Goal: Task Accomplishment & Management: Use online tool/utility

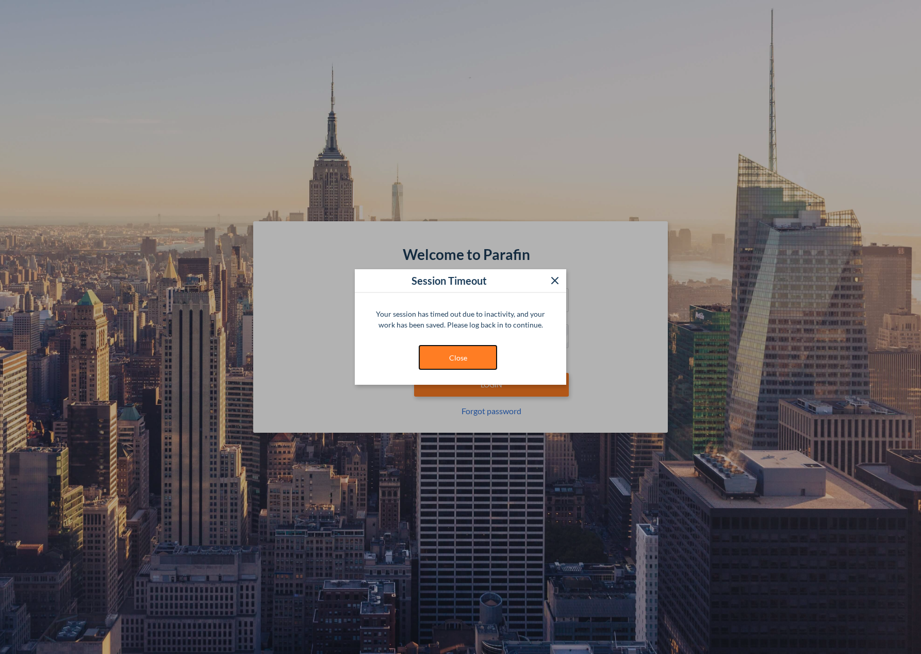
click at [468, 365] on button "Close" at bounding box center [457, 358] width 77 height 24
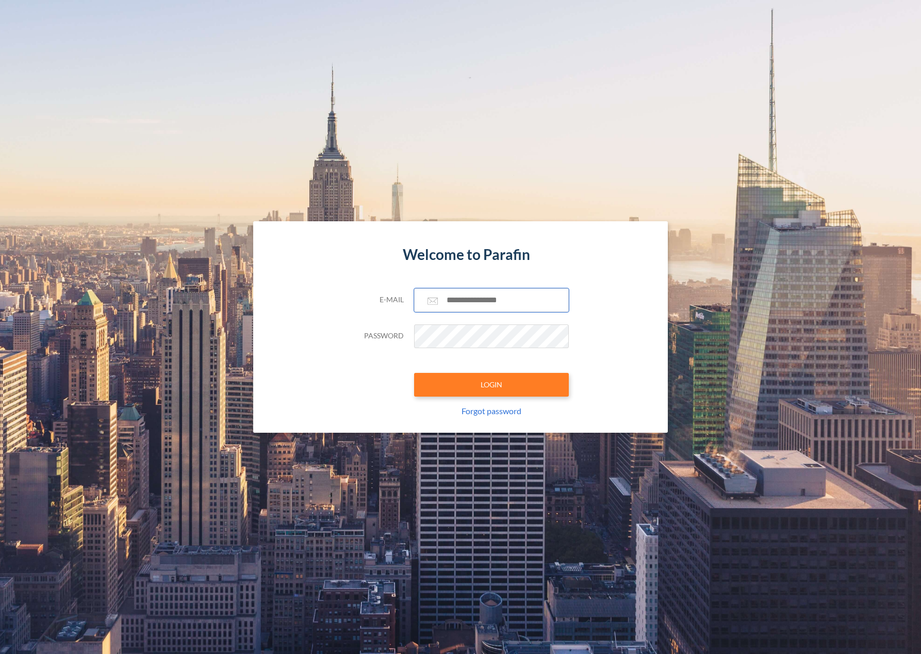
click at [471, 298] on input "text" at bounding box center [491, 300] width 155 height 24
paste input "**********"
type input "**********"
click at [491, 384] on button "LOGIN" at bounding box center [491, 385] width 155 height 24
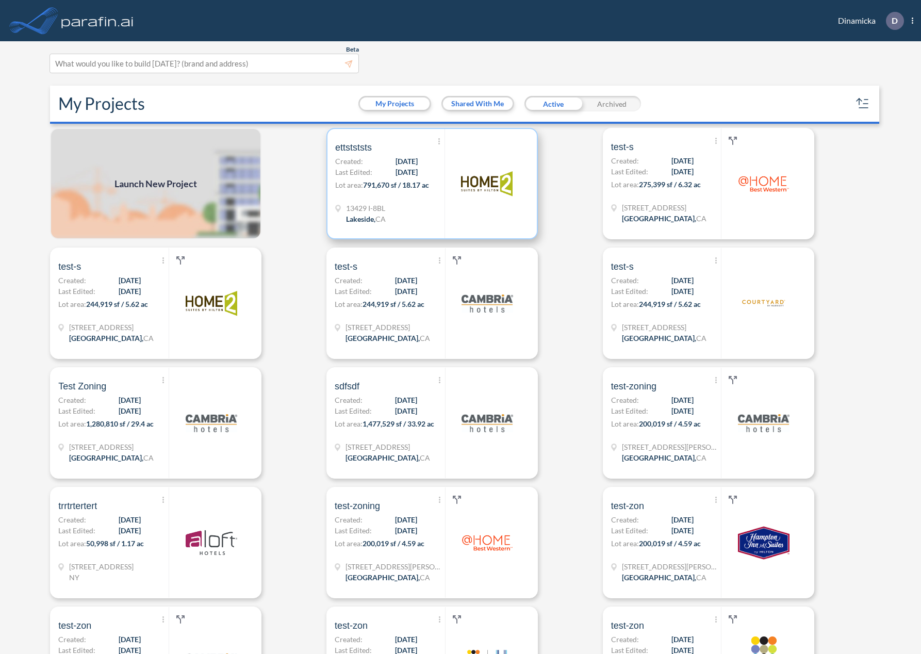
click at [358, 170] on span "Last Edited:" at bounding box center [353, 172] width 37 height 11
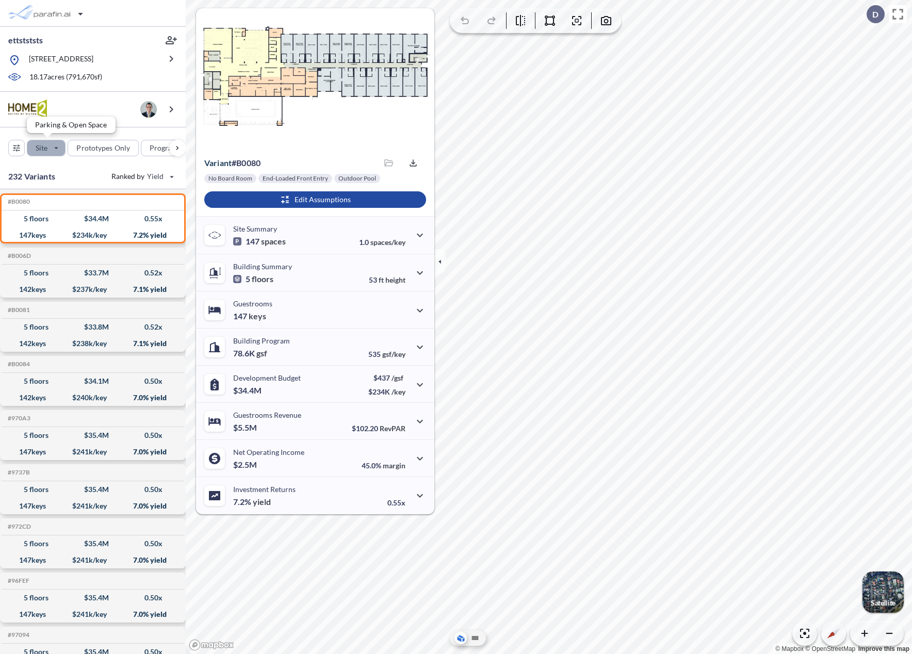
click at [40, 144] on div "button" at bounding box center [46, 147] width 38 height 15
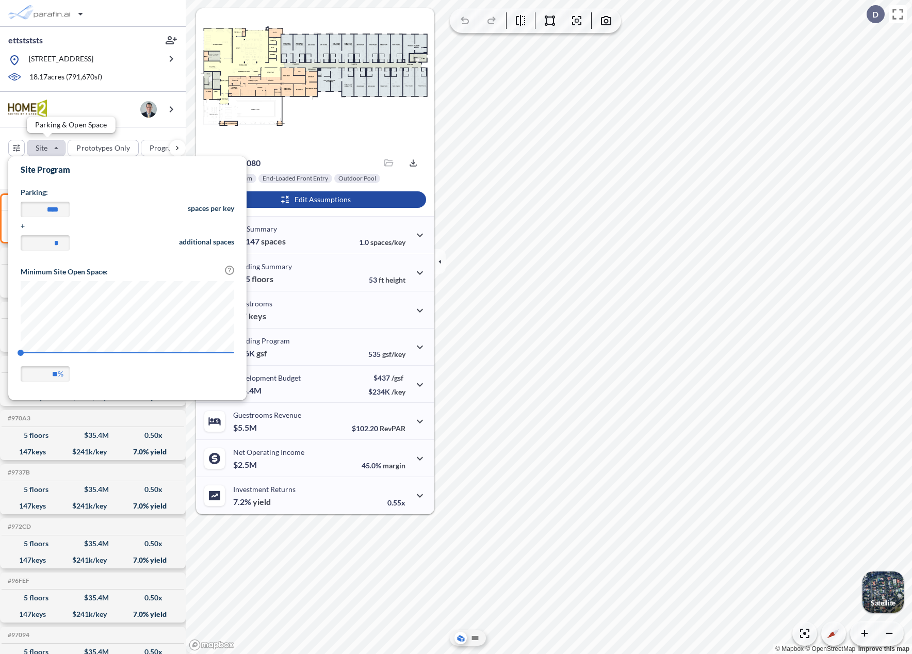
scroll to position [241, 238]
click at [45, 211] on input "****" at bounding box center [45, 209] width 49 height 15
type input "****"
click at [96, 185] on form "Site Program Parking: **** spaces per key + * additional spaces Minimum Site Op…" at bounding box center [127, 276] width 238 height 241
click at [54, 242] on input "*" at bounding box center [45, 242] width 49 height 15
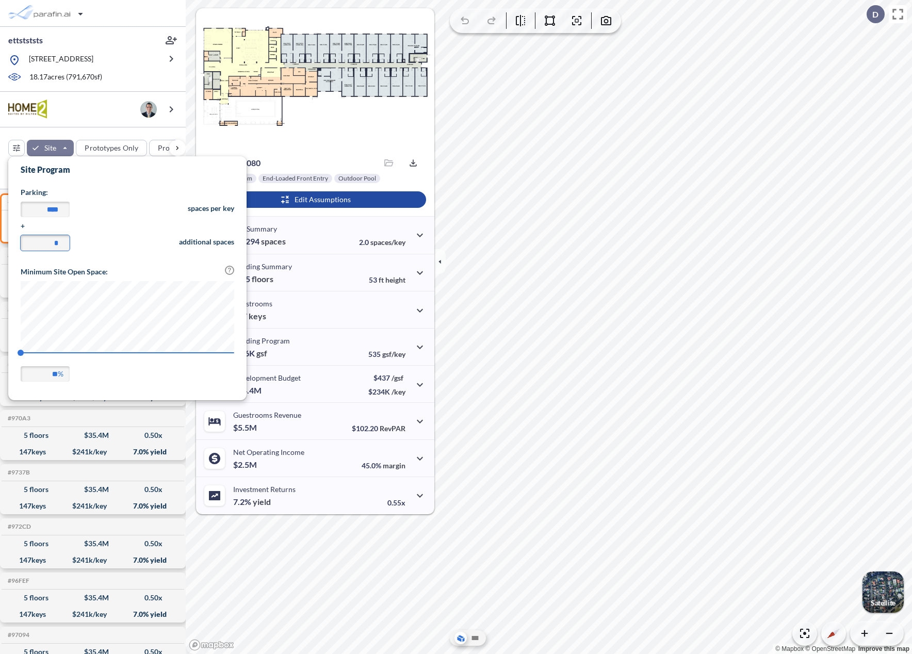
drag, startPoint x: 61, startPoint y: 244, endPoint x: 41, endPoint y: 244, distance: 19.6
click at [41, 244] on input "*" at bounding box center [45, 242] width 49 height 15
click at [50, 243] on input "*" at bounding box center [45, 242] width 49 height 15
type input "**"
click at [161, 359] on span "20" at bounding box center [128, 356] width 214 height 8
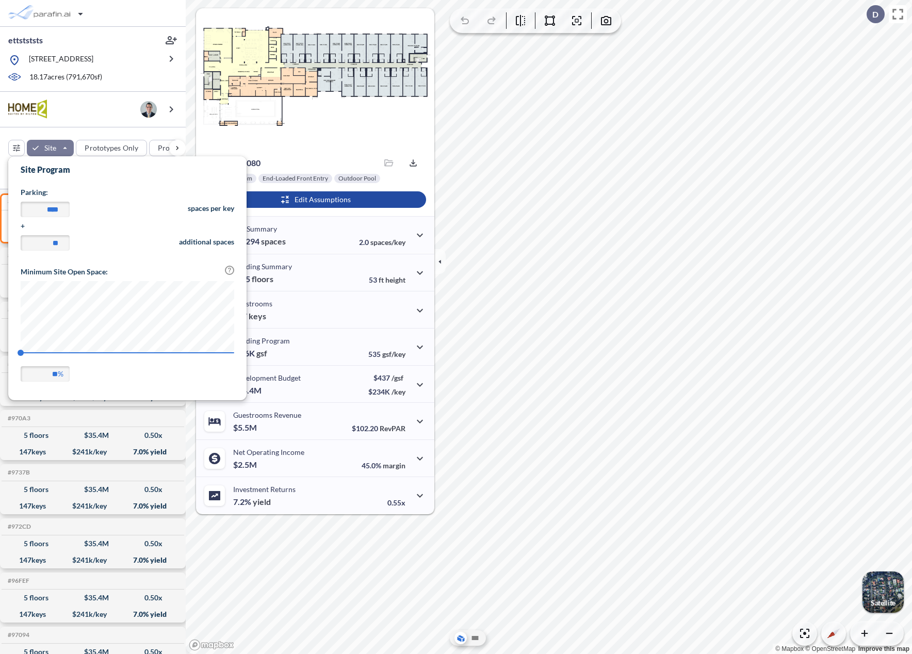
type input "**"
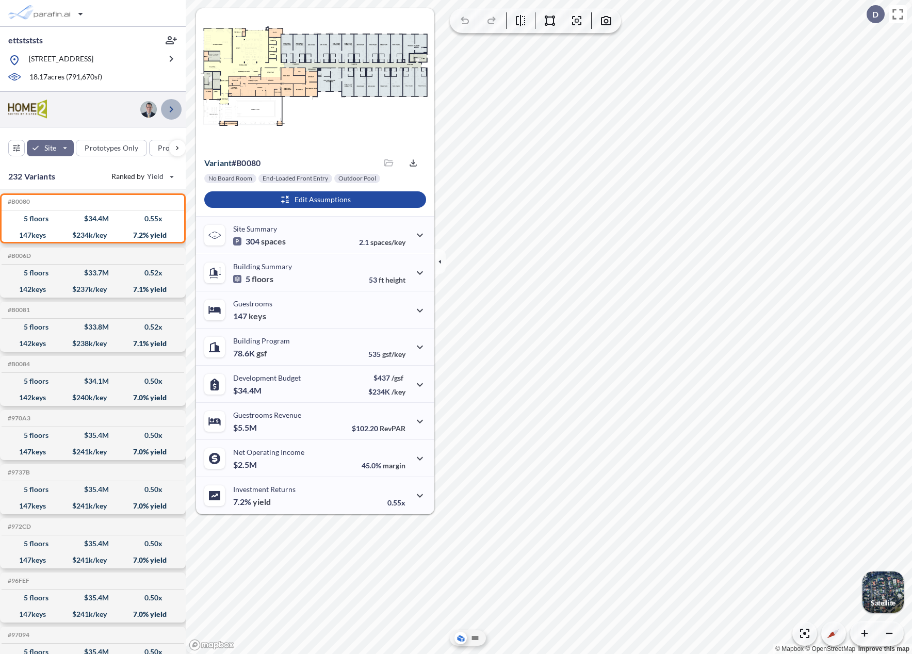
click at [165, 113] on icon "button" at bounding box center [171, 109] width 12 height 12
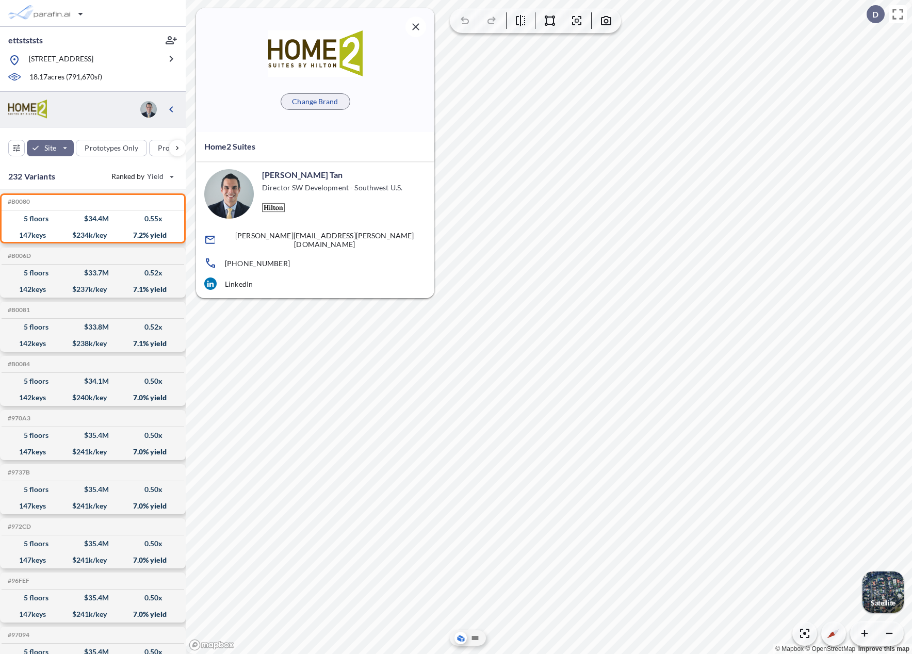
click at [304, 101] on p "Change Brand" at bounding box center [315, 101] width 46 height 10
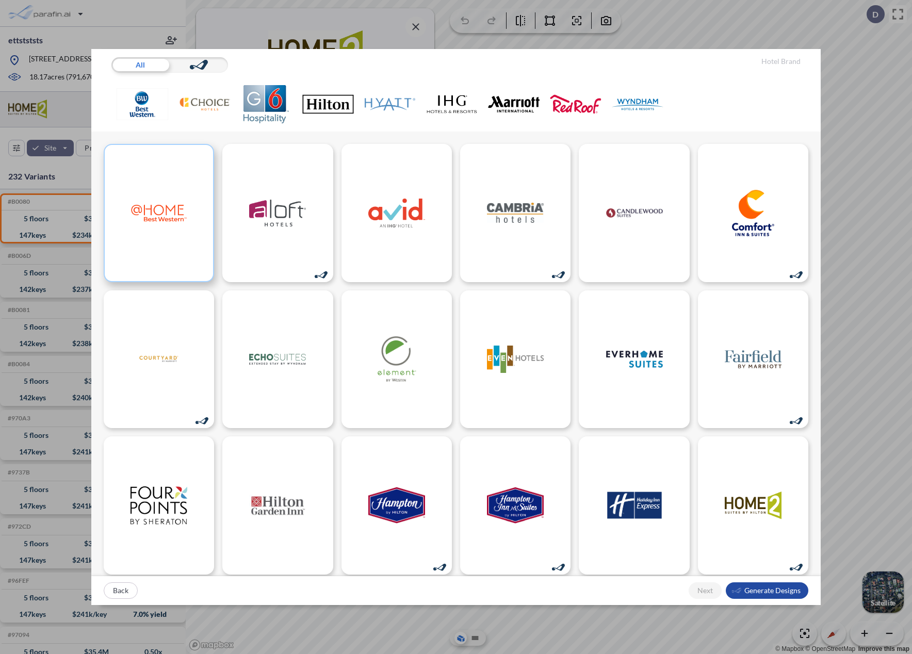
click at [188, 232] on div at bounding box center [159, 213] width 110 height 138
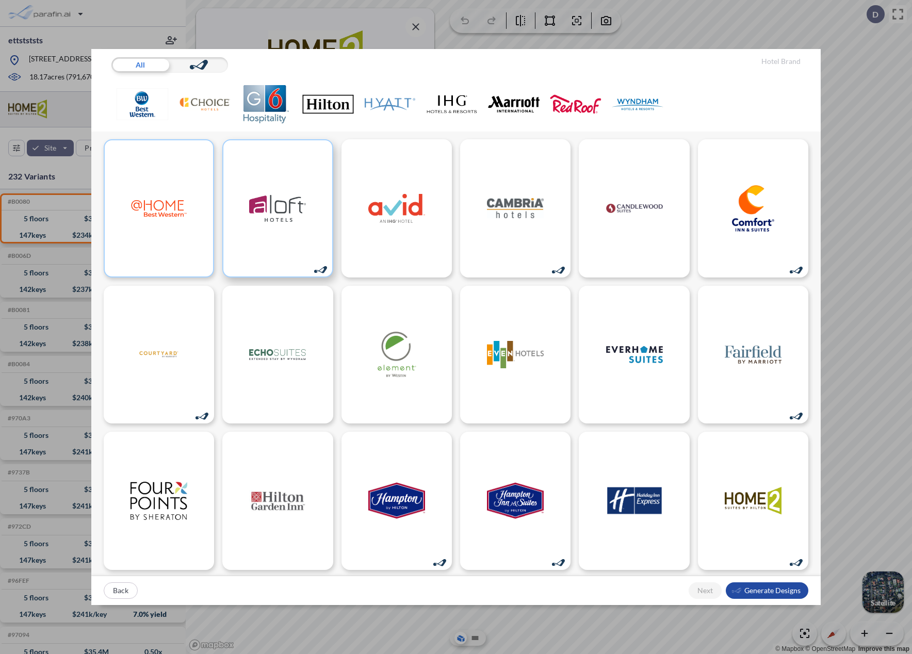
scroll to position [0, 0]
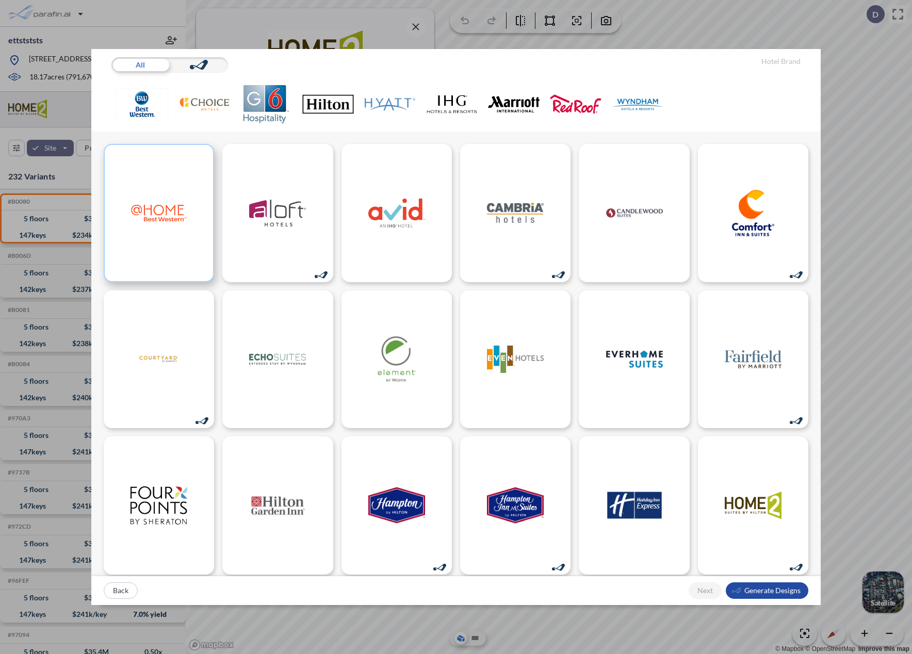
click at [145, 214] on img at bounding box center [158, 213] width 57 height 46
click at [773, 591] on div "button" at bounding box center [767, 590] width 83 height 17
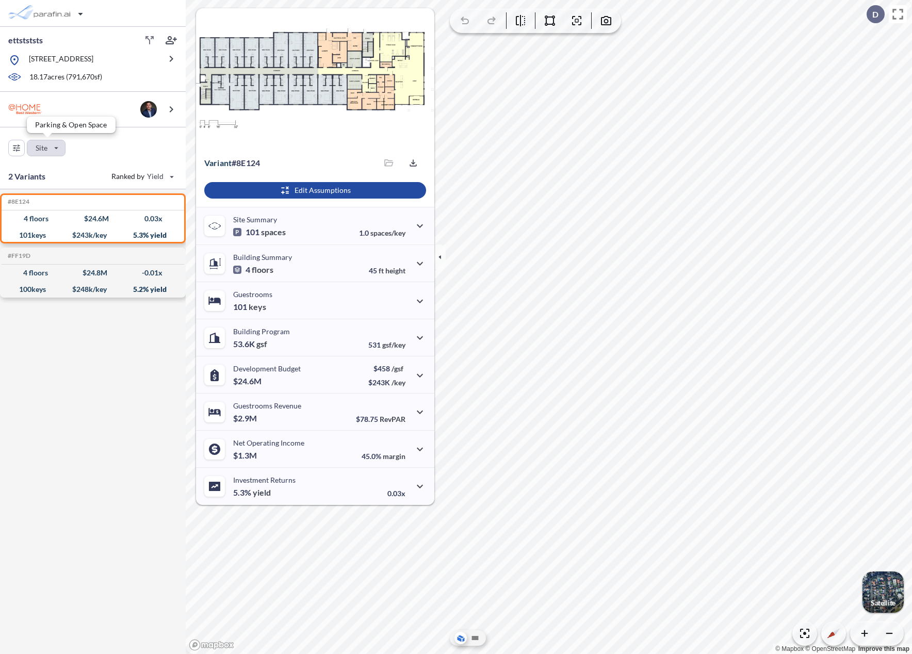
click at [53, 153] on div "button" at bounding box center [46, 147] width 38 height 15
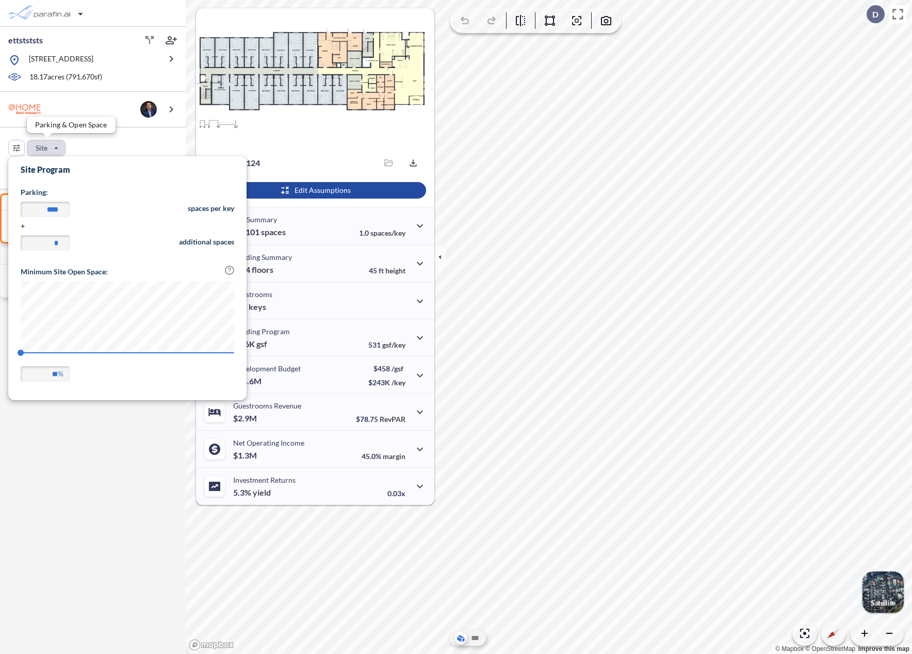
scroll to position [241, 238]
click at [58, 146] on div "button" at bounding box center [46, 147] width 38 height 15
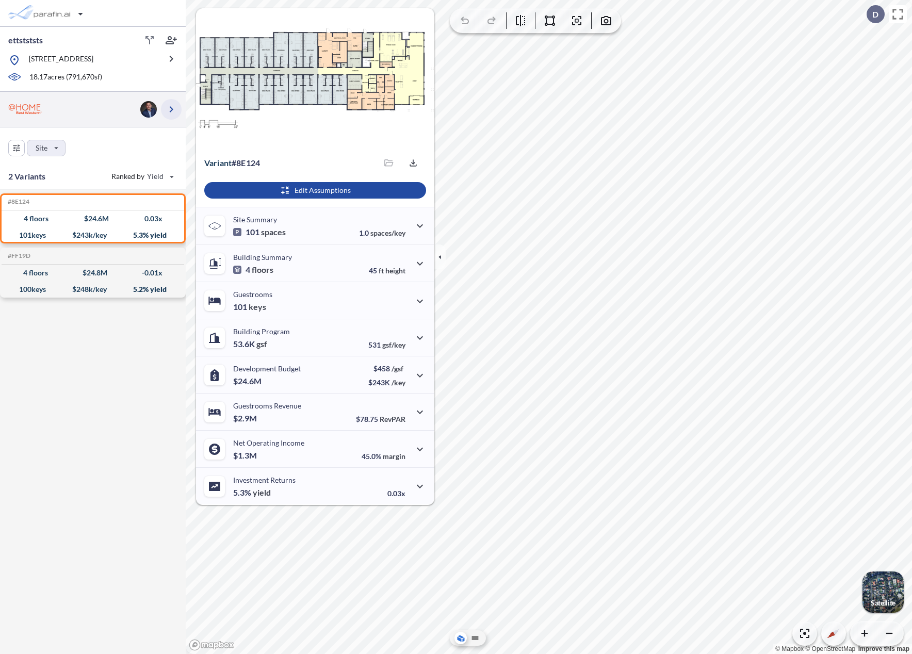
click at [165, 109] on icon "button" at bounding box center [171, 109] width 12 height 12
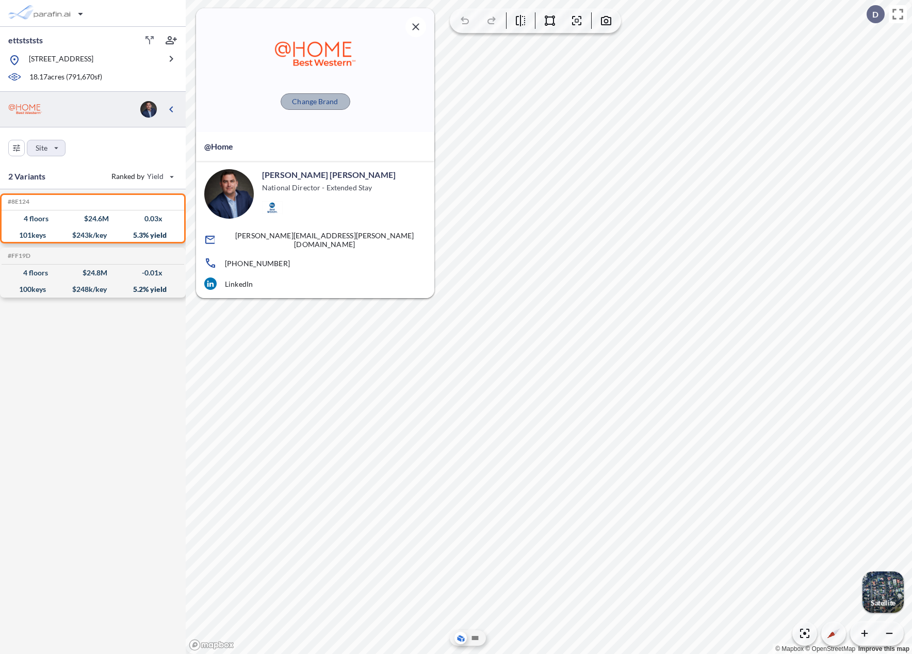
click at [329, 108] on button "Change Brand" at bounding box center [316, 101] width 70 height 17
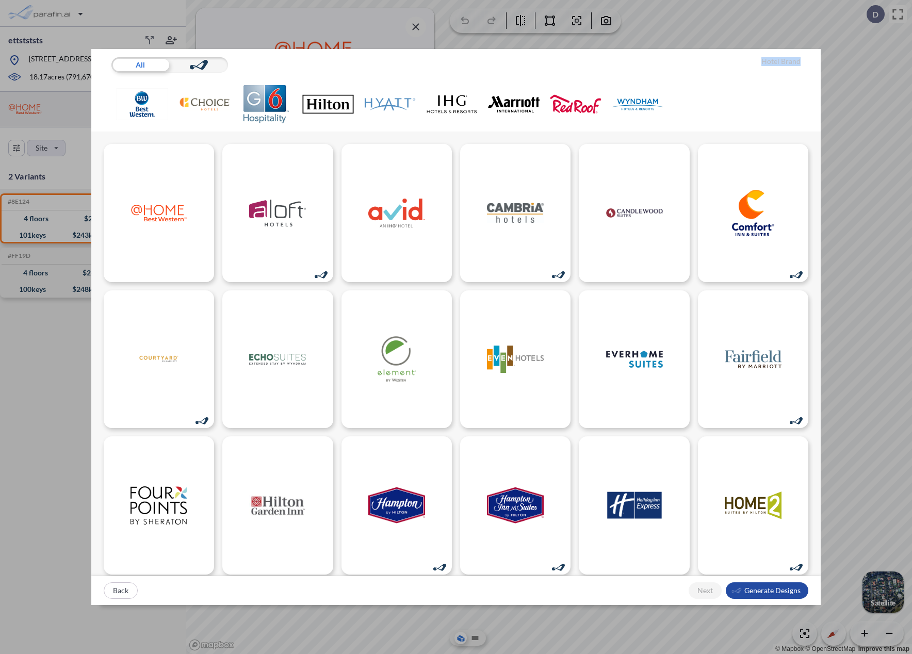
drag, startPoint x: 810, startPoint y: 61, endPoint x: 762, endPoint y: 59, distance: 48.0
click at [762, 59] on div "All Hotel Brand" at bounding box center [456, 90] width 713 height 66
copy h5 "Hotel Brand"
click at [750, 67] on div "All Hotel Brand" at bounding box center [456, 64] width 705 height 15
click at [26, 161] on div "All Hotel Brand Back Next Generate Designs" at bounding box center [456, 327] width 912 height 654
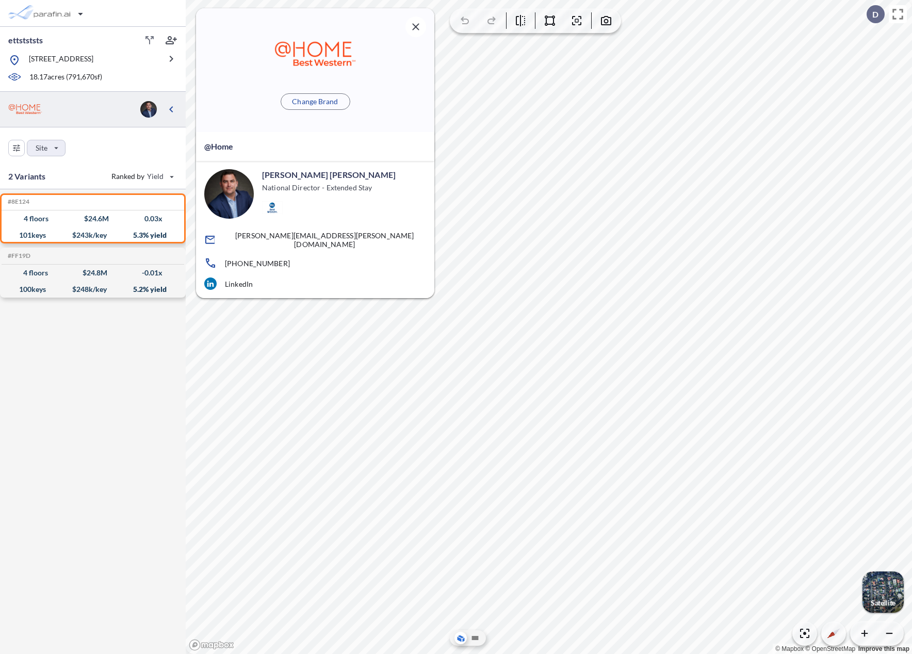
click at [52, 172] on div "2 Variants Ranked by Yield" at bounding box center [93, 176] width 186 height 25
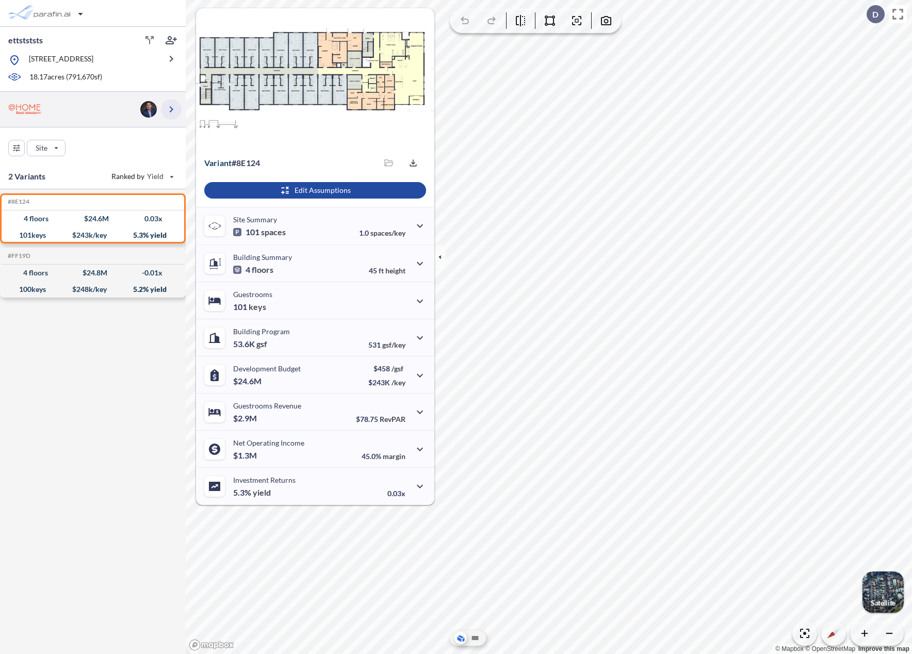
click at [171, 110] on icon "button" at bounding box center [171, 109] width 12 height 12
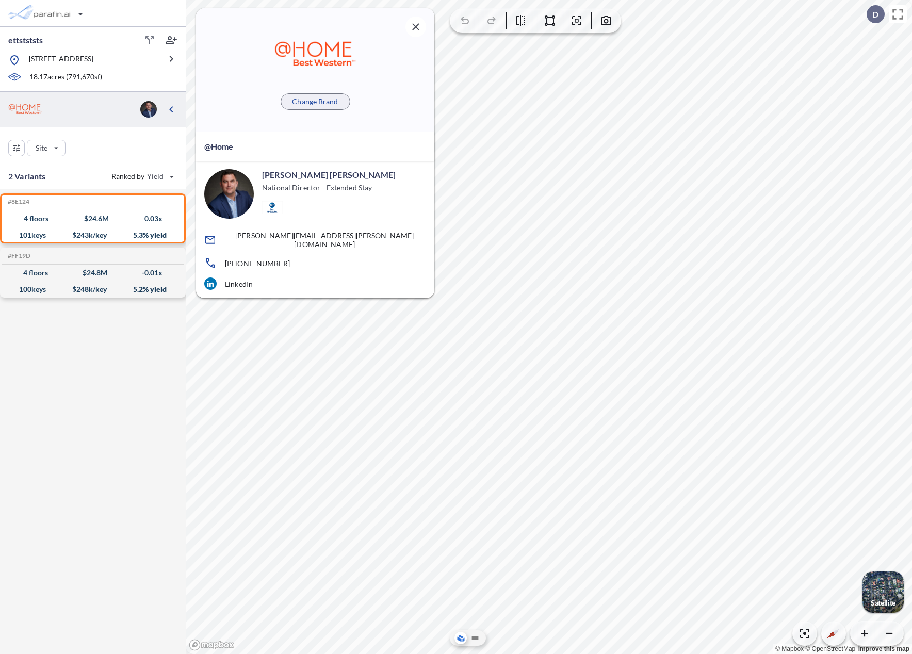
click at [310, 103] on p "Change Brand" at bounding box center [315, 101] width 46 height 10
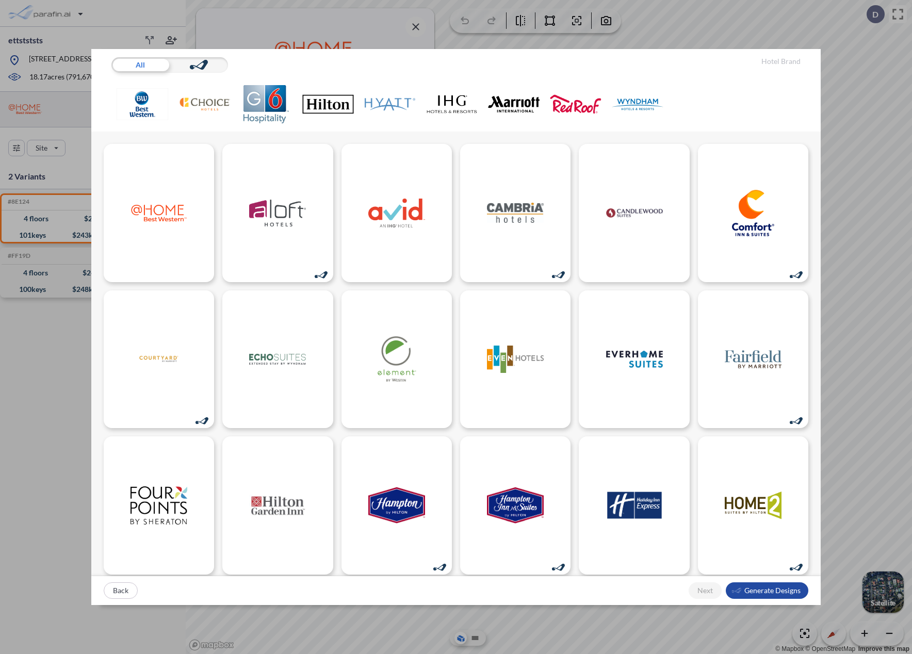
click at [14, 296] on div "All Hotel Brand Back Next Generate Designs" at bounding box center [456, 327] width 912 height 654
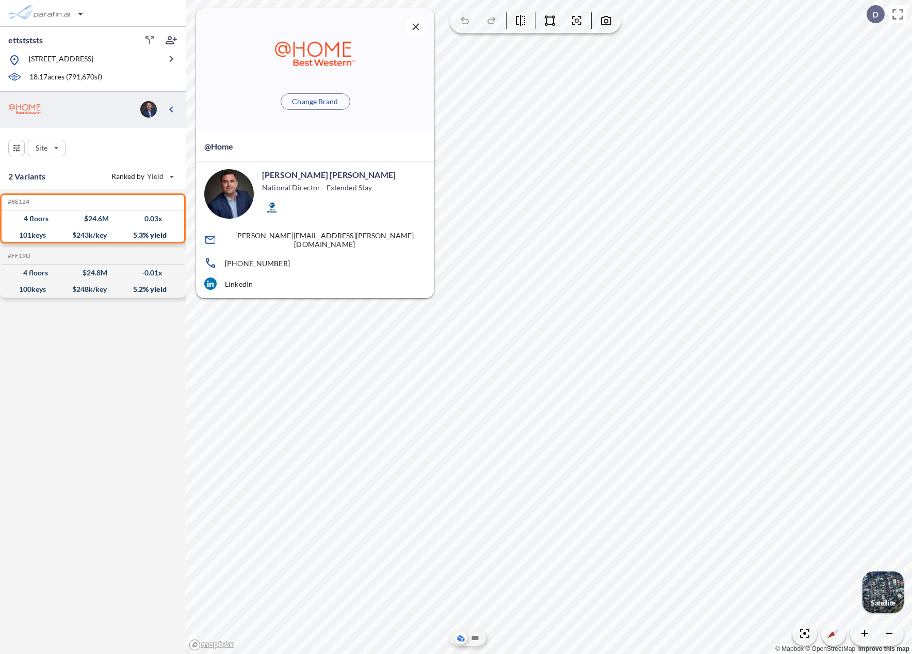
click at [25, 359] on div "#8E124 Development Report Design Report 4 floors $ 24.6 M 0.03 x 101 keys $ 243…" at bounding box center [93, 421] width 186 height 465
click at [38, 151] on div "button" at bounding box center [46, 147] width 38 height 15
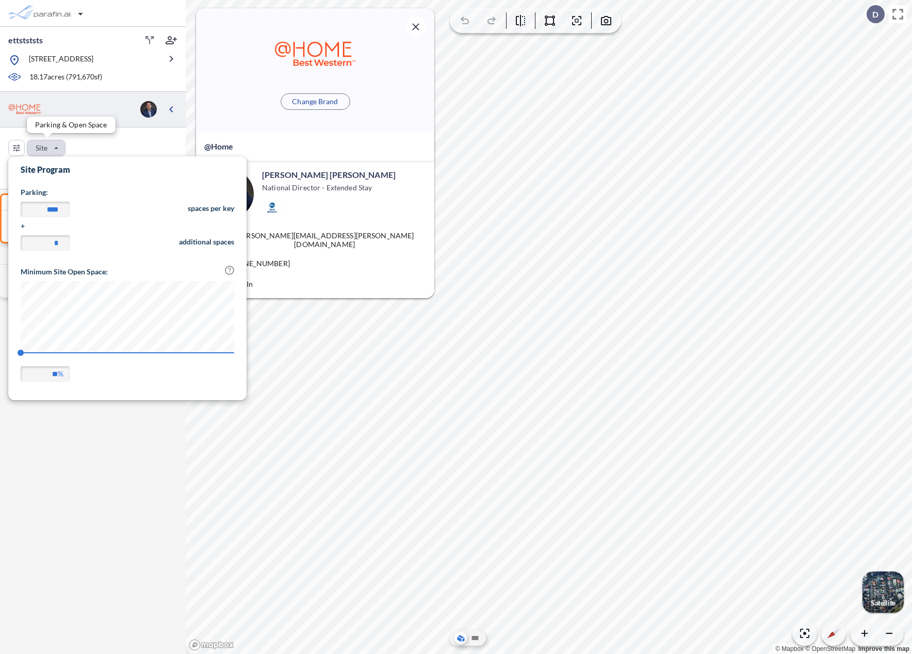
scroll to position [241, 238]
click at [52, 246] on input "*" at bounding box center [45, 242] width 49 height 15
type input "**"
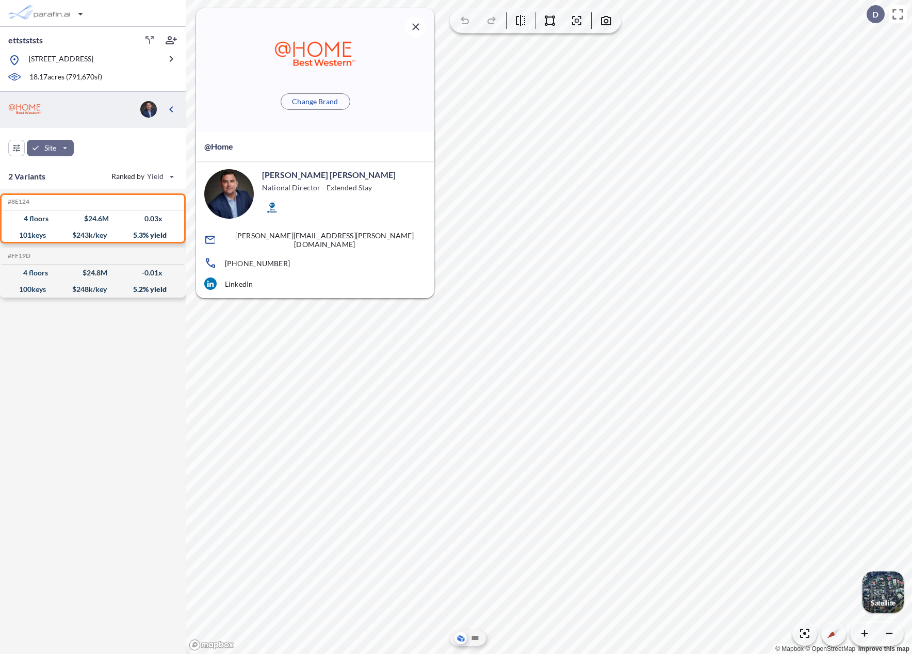
click at [121, 441] on div "#8E124 Development Report Design Report 4 floors $ 24.6 M 0.03 x 101 keys $ 243…" at bounding box center [93, 421] width 186 height 465
click at [62, 153] on div "button" at bounding box center [50, 148] width 47 height 17
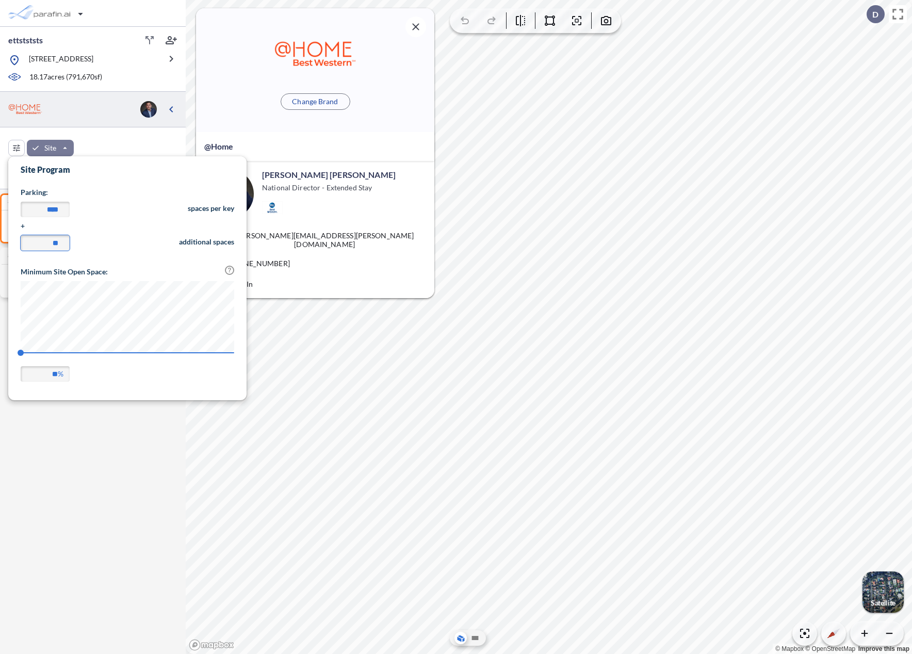
click at [45, 243] on input "**" at bounding box center [45, 242] width 49 height 15
click at [96, 187] on h5 "Parking:" at bounding box center [128, 192] width 214 height 10
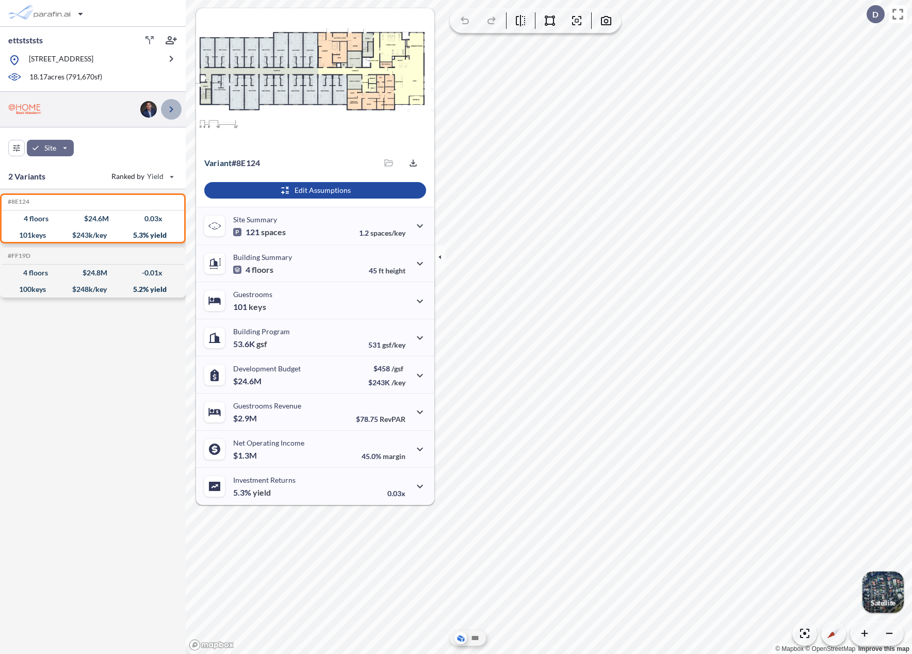
click at [171, 109] on icon "button" at bounding box center [171, 109] width 12 height 12
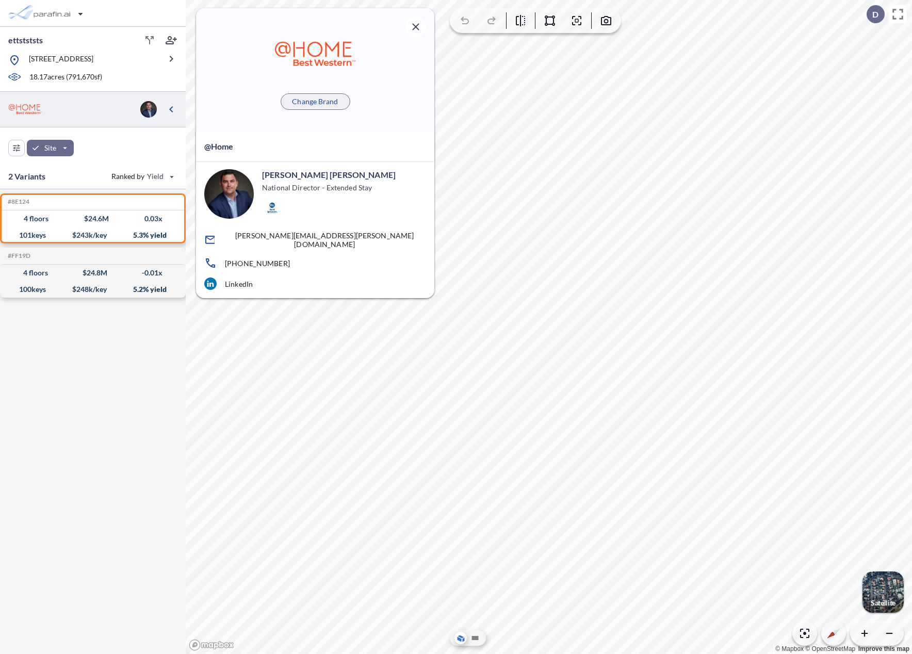
click at [315, 104] on p "Change Brand" at bounding box center [315, 101] width 46 height 10
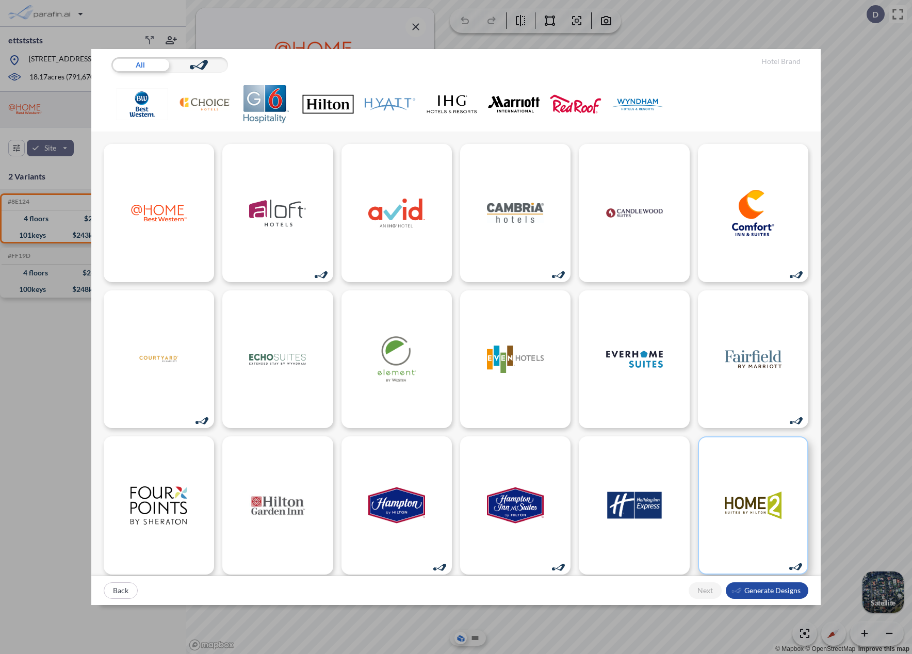
click at [743, 479] on div at bounding box center [753, 505] width 110 height 138
click at [762, 585] on div "button" at bounding box center [767, 590] width 83 height 17
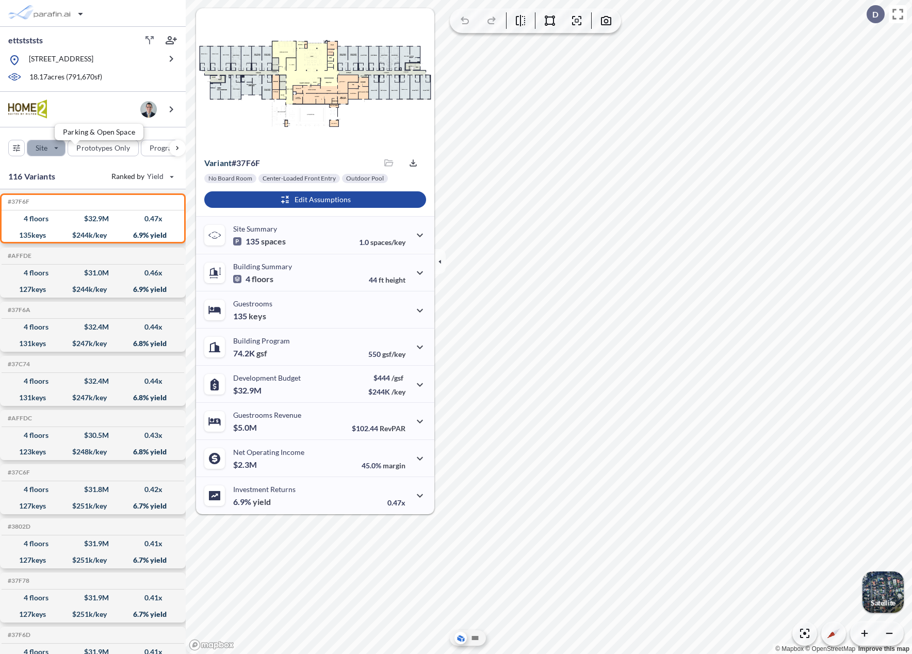
click at [57, 149] on div "button" at bounding box center [46, 147] width 38 height 15
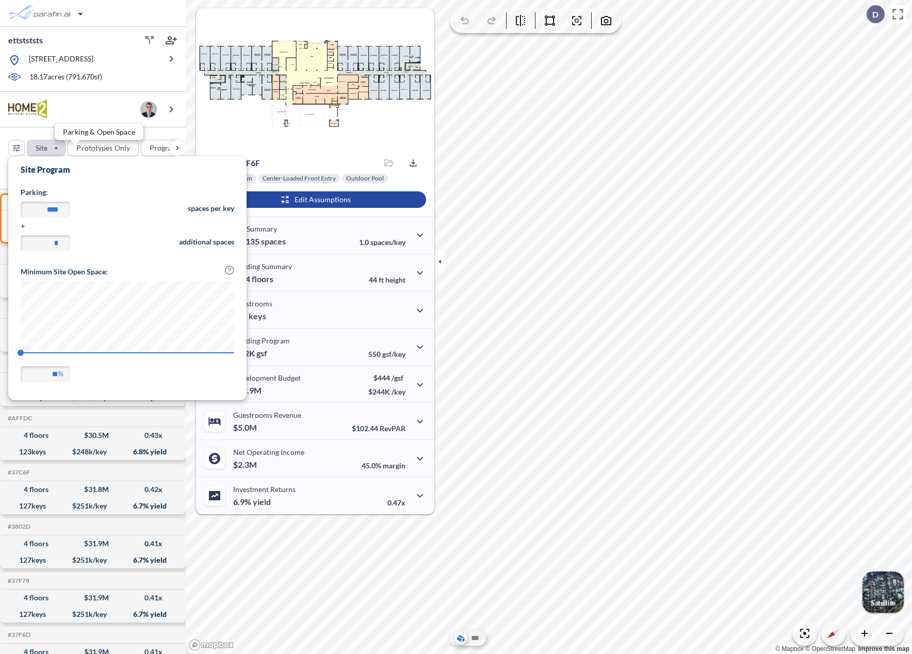
scroll to position [241, 238]
drag, startPoint x: 172, startPoint y: 242, endPoint x: 137, endPoint y: 268, distance: 43.2
click at [171, 243] on div "* additional spaces" at bounding box center [128, 244] width 214 height 19
drag, startPoint x: 116, startPoint y: 274, endPoint x: 19, endPoint y: 271, distance: 97.5
click at [19, 271] on form "Site Program Parking: **** spaces per key + * additional spaces Minimum Site Op…" at bounding box center [127, 276] width 238 height 241
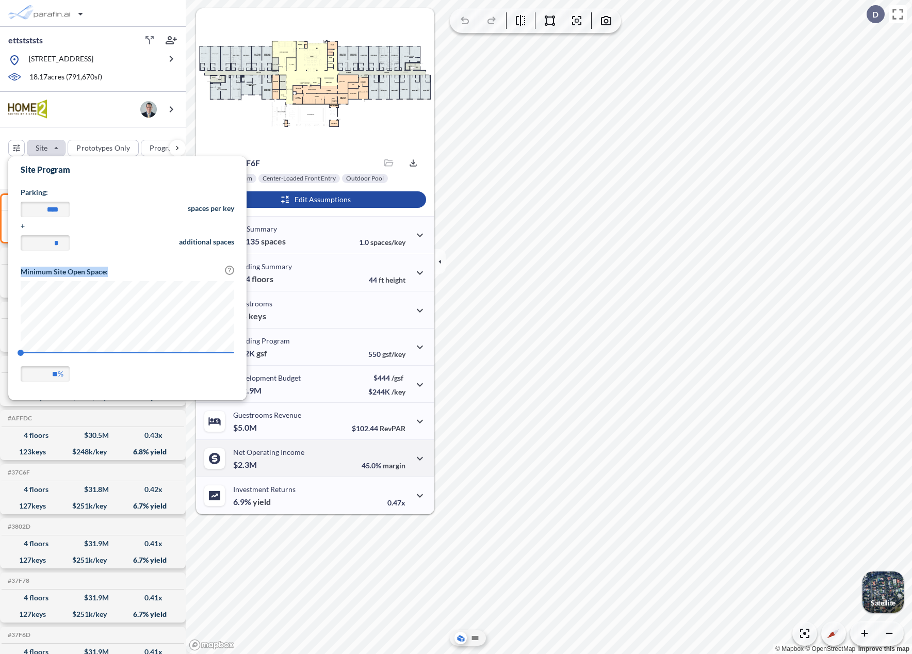
copy h5 "Minimum Site Open Space:"
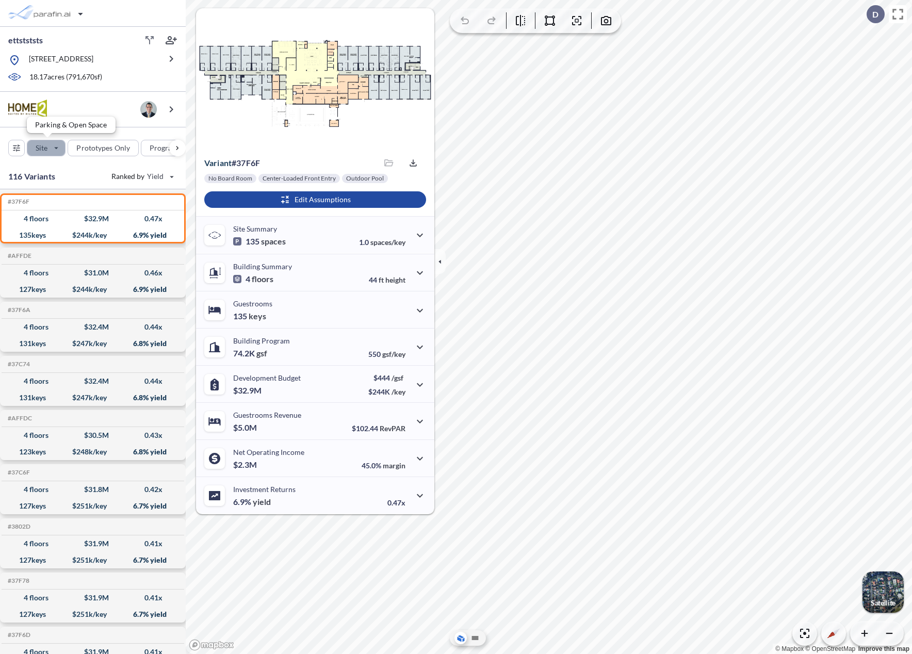
click at [58, 140] on div "button" at bounding box center [46, 147] width 38 height 15
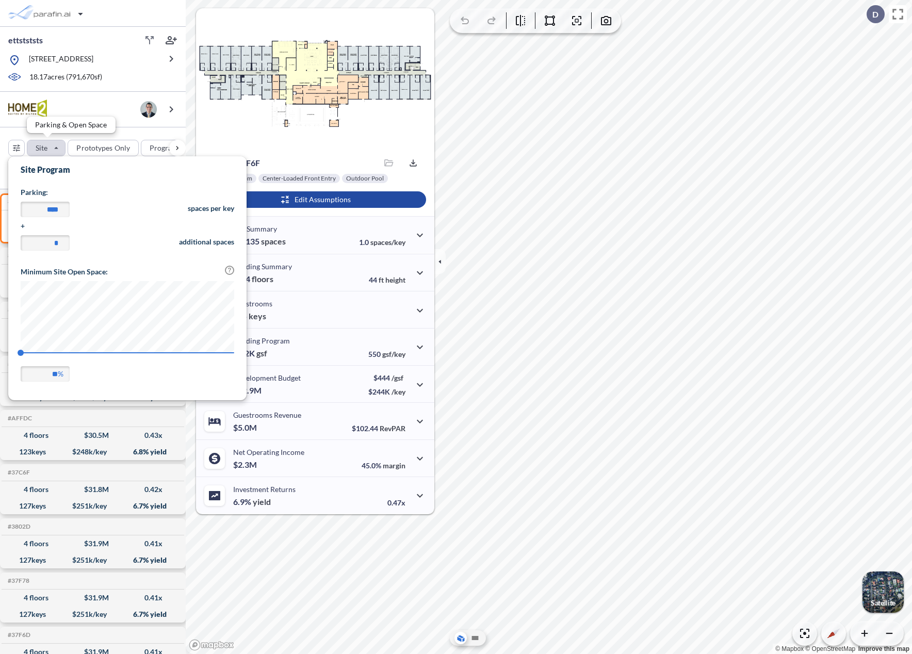
scroll to position [241, 238]
